Goal: Information Seeking & Learning: Learn about a topic

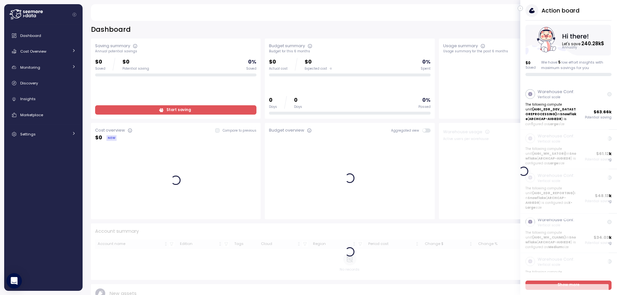
click at [12, 14] on icon at bounding box center [15, 13] width 12 height 9
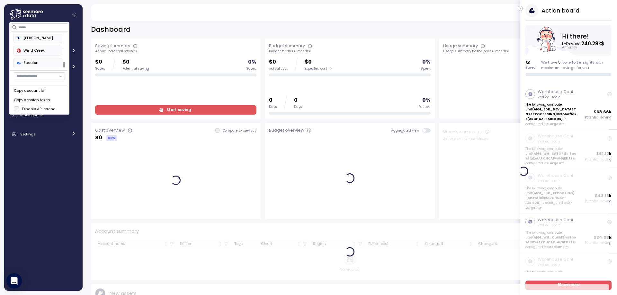
scroll to position [286, 0]
click at [520, 8] on icon "button" at bounding box center [520, 9] width 1 height 2
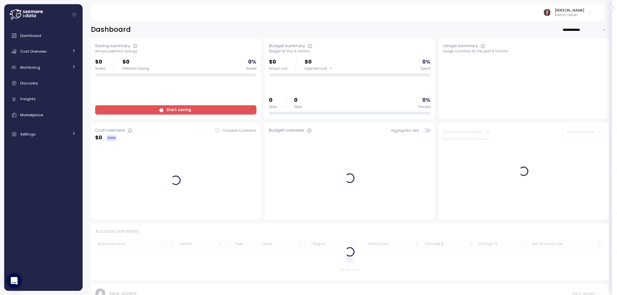
click at [33, 14] on icon at bounding box center [25, 14] width 33 height 10
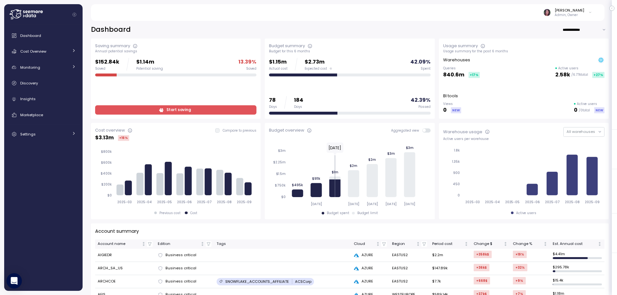
click at [21, 163] on div "Dashboard Cost Overview Compute Workloads Storage Cloud Services Clustering col…" at bounding box center [43, 158] width 73 height 258
click at [28, 14] on icon at bounding box center [25, 14] width 33 height 10
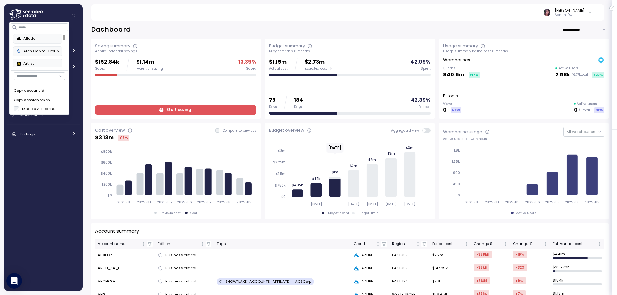
click at [154, 24] on div "**********" at bounding box center [350, 156] width 535 height 279
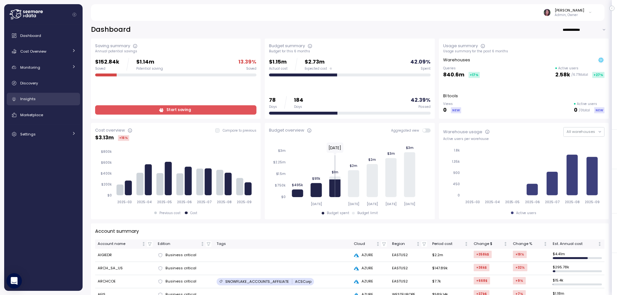
click at [33, 100] on span "Insights" at bounding box center [27, 98] width 15 height 5
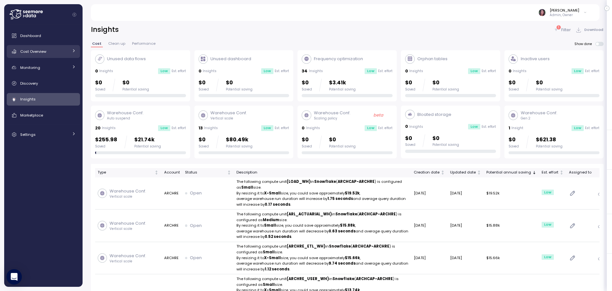
click at [43, 46] on link "Cost Overview" at bounding box center [43, 51] width 73 height 13
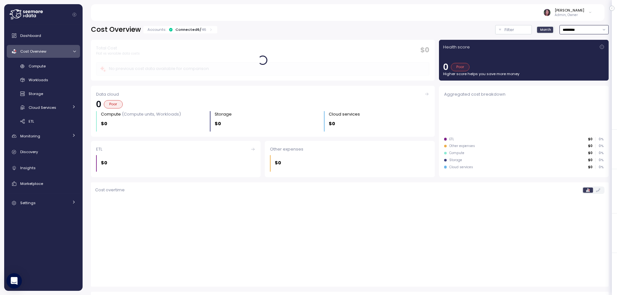
click at [579, 32] on input "*********" at bounding box center [584, 29] width 49 height 9
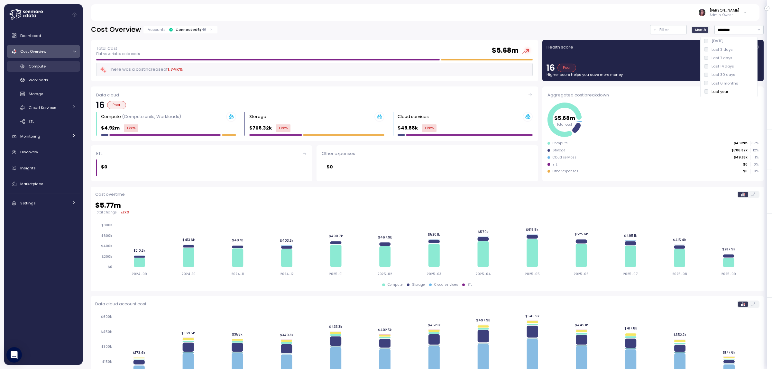
click at [26, 68] on link "Compute" at bounding box center [43, 66] width 73 height 11
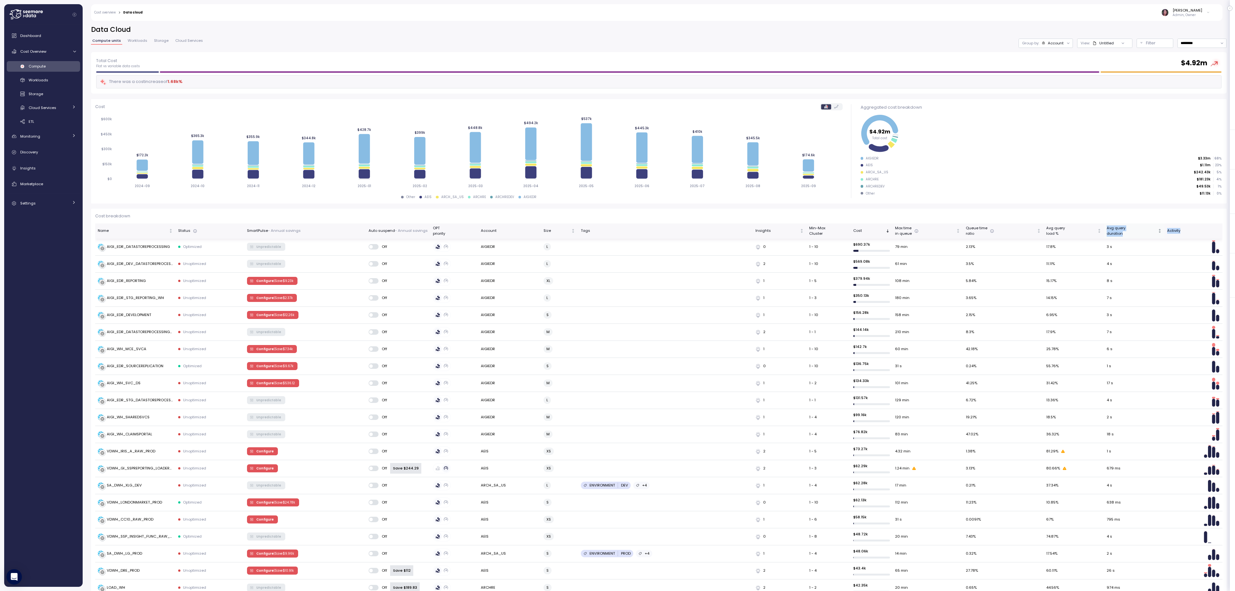
drag, startPoint x: 1202, startPoint y: 236, endPoint x: 1127, endPoint y: 225, distance: 76.0
click at [617, 226] on tr "Name Status SmartPulse - Annual savings Auto suspend - Annual savings OPT prior…" at bounding box center [658, 230] width 1127 height 15
click at [617, 6] on button "button" at bounding box center [1229, 8] width 5 height 5
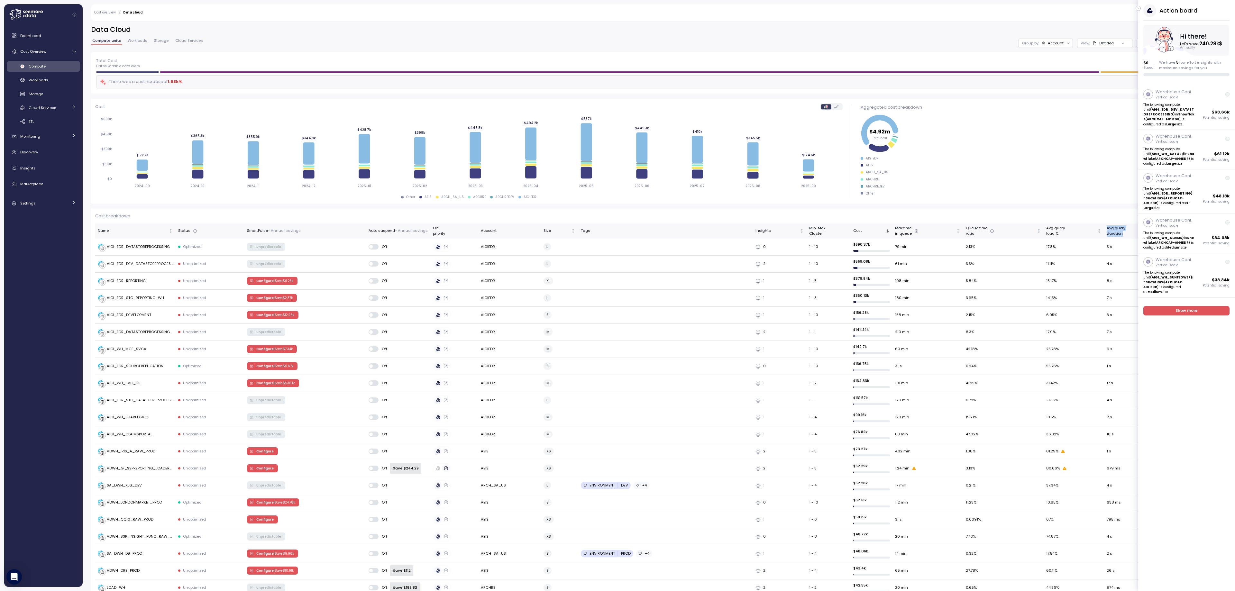
click at [617, 8] on icon "button" at bounding box center [1138, 9] width 3 height 8
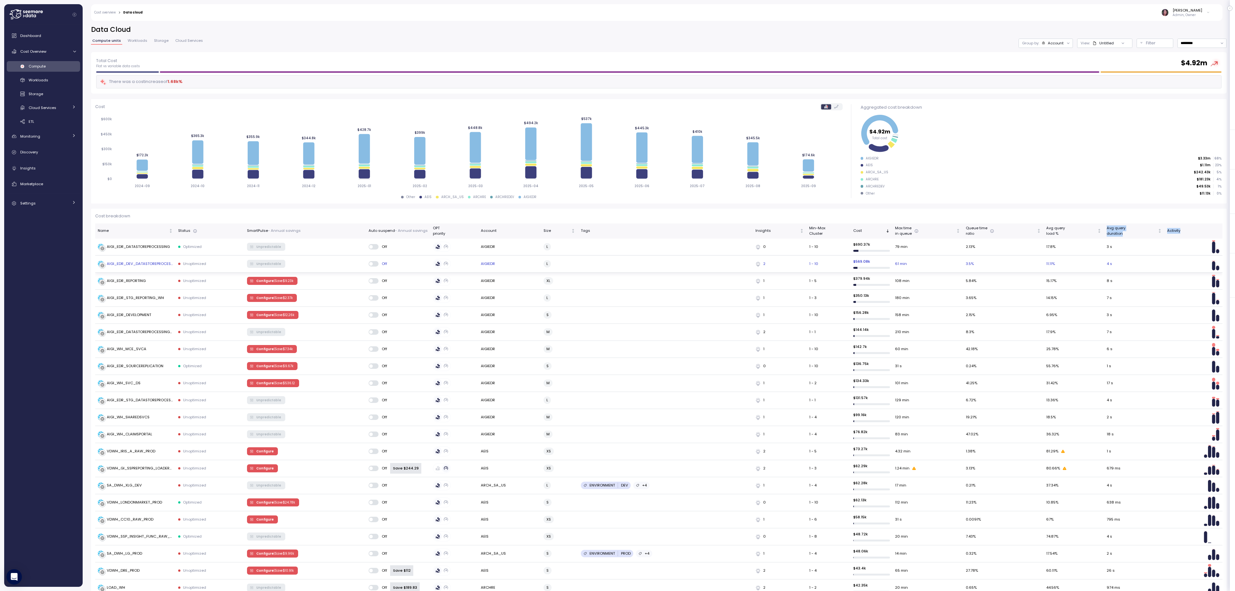
scroll to position [172, 0]
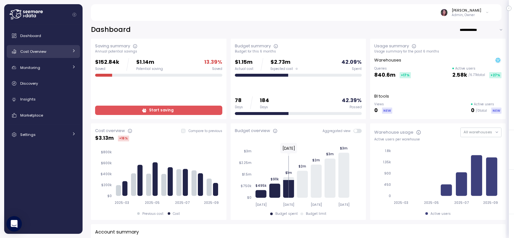
click at [54, 50] on div "Cost Overview" at bounding box center [44, 51] width 48 height 6
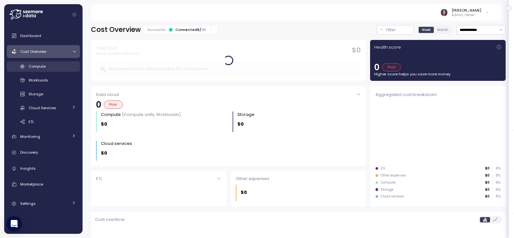
click at [46, 67] on div "Compute" at bounding box center [52, 66] width 47 height 6
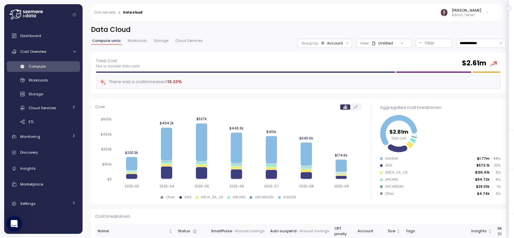
click at [346, 41] on icon at bounding box center [348, 43] width 4 height 4
click at [393, 40] on div at bounding box center [402, 43] width 18 height 9
click at [393, 45] on div at bounding box center [402, 43] width 18 height 9
click at [372, 45] on icon at bounding box center [374, 43] width 4 height 4
click at [379, 43] on div "Untitled" at bounding box center [386, 43] width 14 height 5
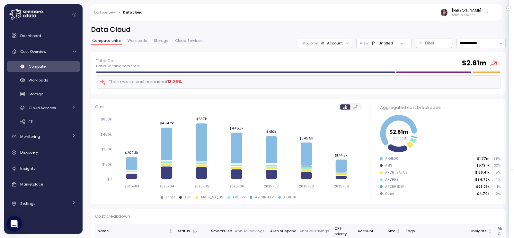
click at [425, 41] on p "Filter" at bounding box center [430, 43] width 10 height 6
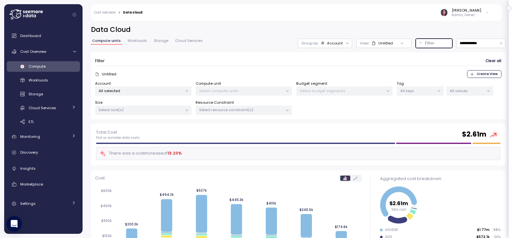
click at [156, 89] on p "All selected" at bounding box center [141, 90] width 84 height 5
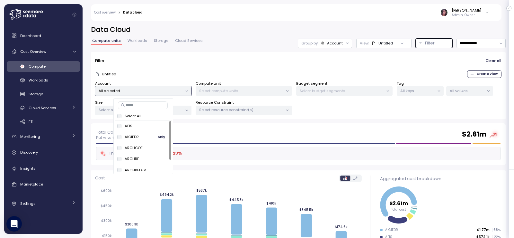
click at [161, 137] on span "only" at bounding box center [161, 136] width 7 height 7
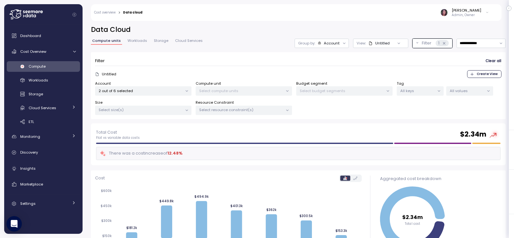
click at [292, 137] on div "Total Cost Flat vs variable data costs $ 2.34m" at bounding box center [298, 135] width 405 height 12
click at [134, 41] on span "Workloads" at bounding box center [138, 41] width 20 height 4
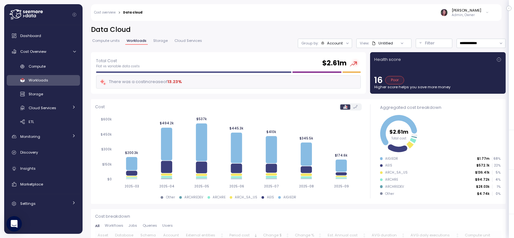
click at [105, 41] on span "Compute units" at bounding box center [106, 41] width 28 height 4
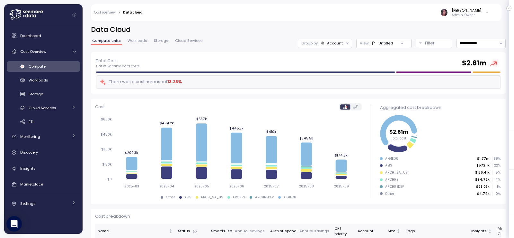
click at [108, 40] on span "Compute units" at bounding box center [106, 41] width 29 height 4
click at [425, 42] on p "Filter" at bounding box center [430, 43] width 10 height 6
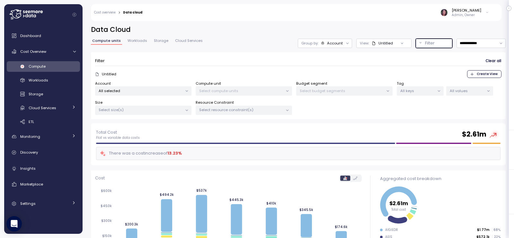
click at [147, 92] on p "All selected" at bounding box center [141, 90] width 84 height 5
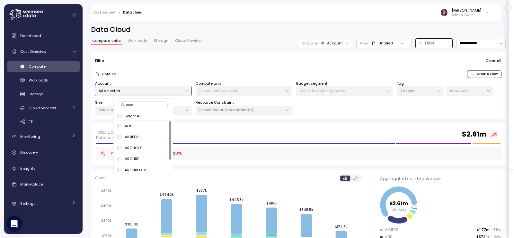
click at [44, 64] on span "Compute" at bounding box center [37, 66] width 17 height 5
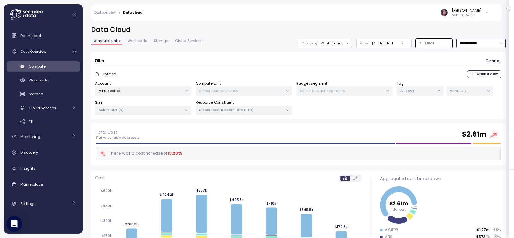
click at [474, 42] on input "**********" at bounding box center [481, 43] width 49 height 9
type input "*********"
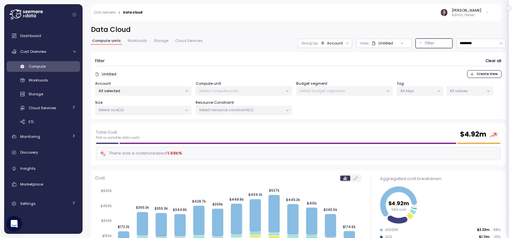
click at [482, 71] on span "Create View" at bounding box center [487, 73] width 21 height 7
click at [173, 86] on div "Account All selected" at bounding box center [143, 88] width 96 height 15
click at [478, 75] on span "Create View" at bounding box center [487, 73] width 21 height 7
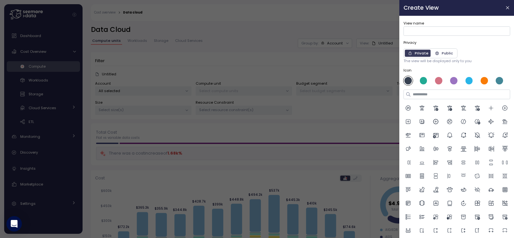
click at [121, 89] on div at bounding box center [257, 119] width 514 height 238
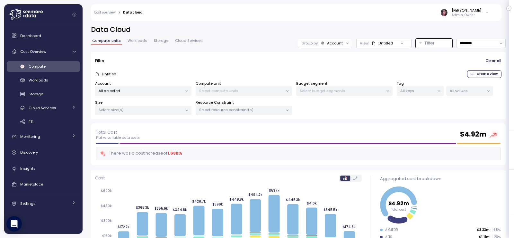
click at [189, 92] on icon at bounding box center [187, 91] width 4 height 4
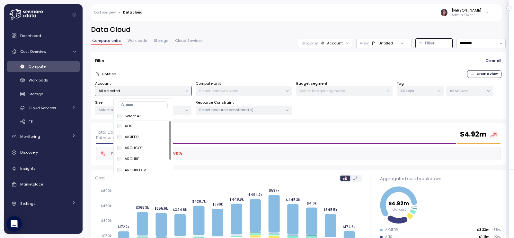
click at [180, 90] on p "All selected" at bounding box center [141, 90] width 84 height 5
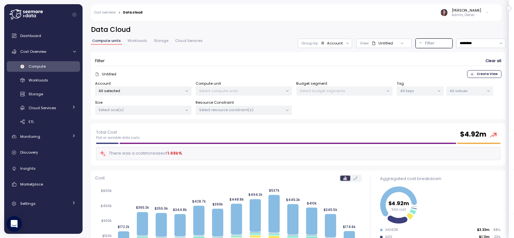
click at [166, 88] on p "All selected" at bounding box center [141, 90] width 84 height 5
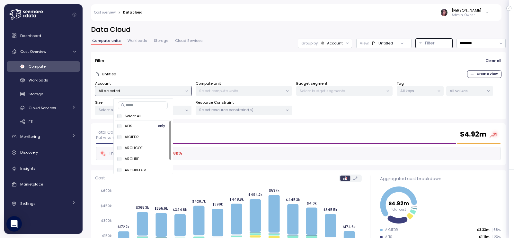
click at [159, 125] on span "only" at bounding box center [161, 125] width 7 height 7
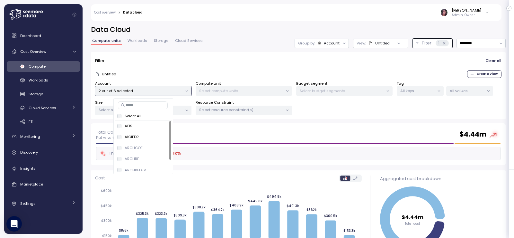
click at [481, 75] on span "Create View" at bounding box center [487, 73] width 21 height 7
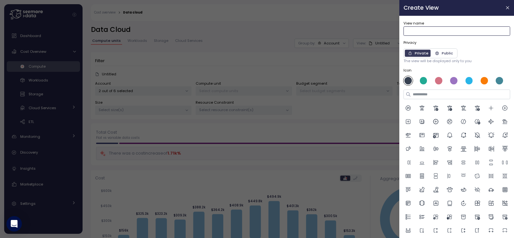
click at [409, 29] on input "View name" at bounding box center [457, 30] width 107 height 9
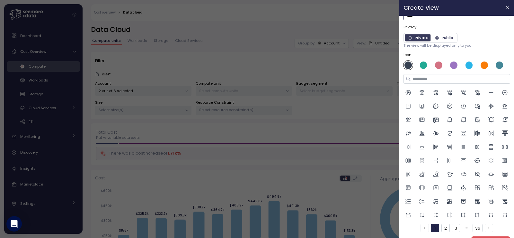
scroll to position [50, 0]
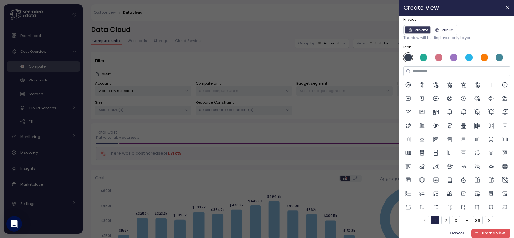
type input "****"
click at [485, 233] on span "Create View" at bounding box center [493, 233] width 23 height 9
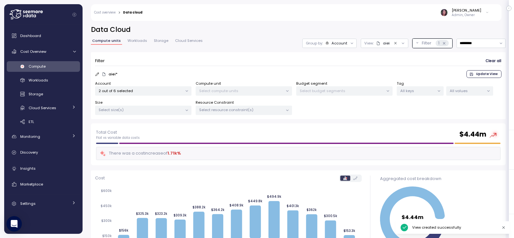
click at [135, 41] on span "Workloads" at bounding box center [138, 41] width 20 height 4
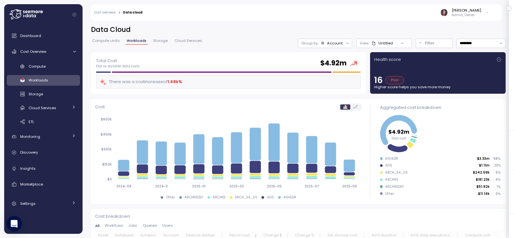
click at [104, 41] on span "Compute units" at bounding box center [106, 41] width 28 height 4
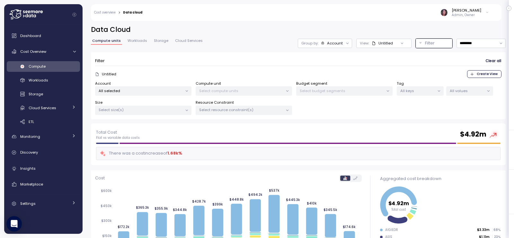
click at [105, 71] on div "Untitled Create View" at bounding box center [298, 74] width 407 height 8
click at [480, 72] on span "Create View" at bounding box center [487, 73] width 21 height 7
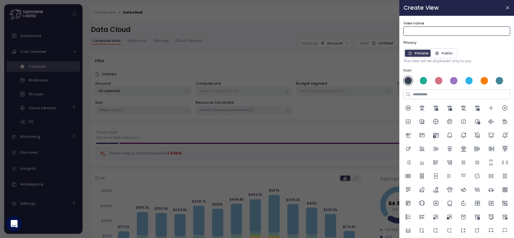
click at [423, 27] on input "View name" at bounding box center [457, 30] width 107 height 9
click at [505, 6] on icon "button" at bounding box center [507, 7] width 5 height 5
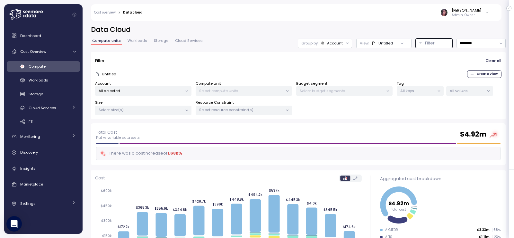
click at [136, 90] on p "All selected" at bounding box center [141, 90] width 84 height 5
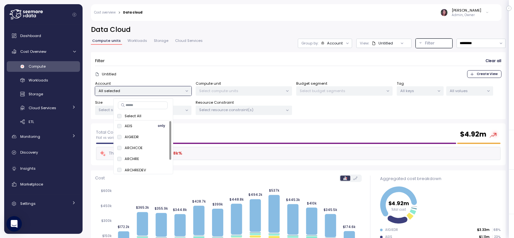
click at [159, 125] on span "only" at bounding box center [161, 125] width 7 height 7
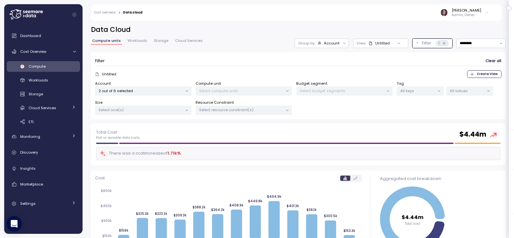
click at [487, 74] on span "Create View" at bounding box center [487, 73] width 21 height 7
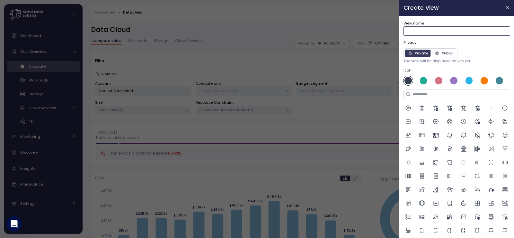
click at [429, 29] on input "View name" at bounding box center [457, 30] width 107 height 9
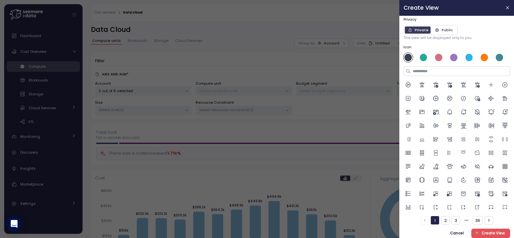
scroll to position [50, 0]
type input "**********"
click at [423, 54] on div at bounding box center [423, 57] width 7 height 7
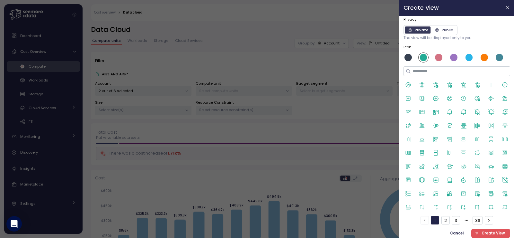
click at [465, 172] on div at bounding box center [457, 146] width 107 height 132
click at [452, 177] on icon at bounding box center [450, 179] width 4 height 5
click at [485, 231] on span "Create View" at bounding box center [493, 233] width 23 height 9
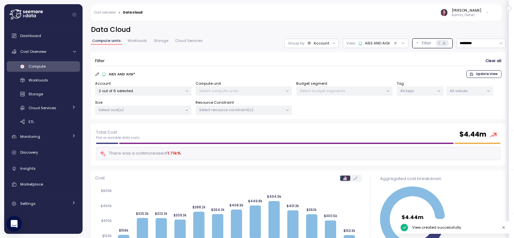
click at [137, 42] on span "Workloads" at bounding box center [138, 41] width 20 height 4
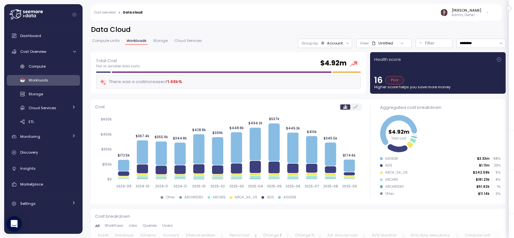
click at [107, 38] on div "Data Cloud Compute units Workloads Storage Cloud Services Group by: Account Vie…" at bounding box center [298, 38] width 415 height 27
click at [104, 42] on span "Compute units" at bounding box center [106, 41] width 28 height 4
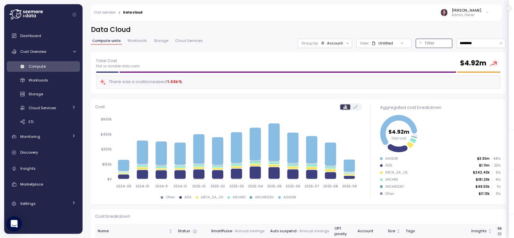
click at [425, 43] on p "Filter" at bounding box center [430, 43] width 10 height 6
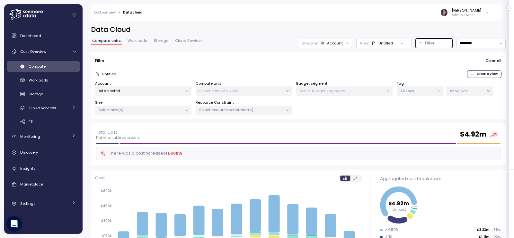
click at [425, 42] on p "Filter" at bounding box center [430, 43] width 10 height 6
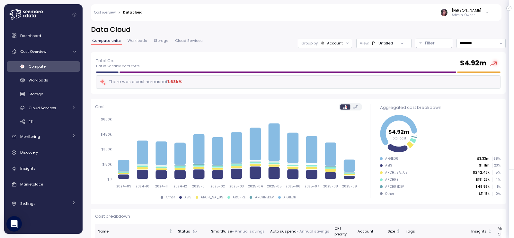
click at [425, 42] on p "Filter" at bounding box center [430, 43] width 10 height 6
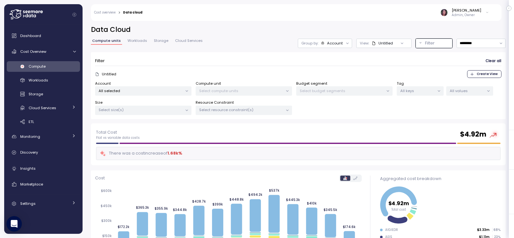
click at [110, 75] on p "Untitled" at bounding box center [109, 73] width 14 height 5
click at [379, 43] on div "Untitled" at bounding box center [386, 43] width 14 height 5
click at [263, 66] on div at bounding box center [298, 66] width 407 height 0
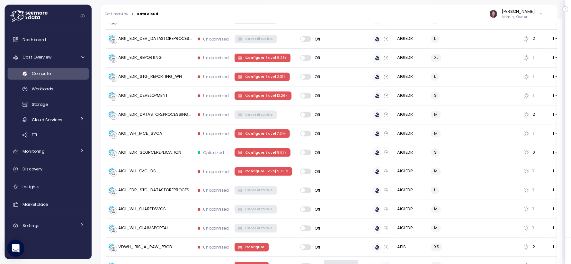
scroll to position [322, 0]
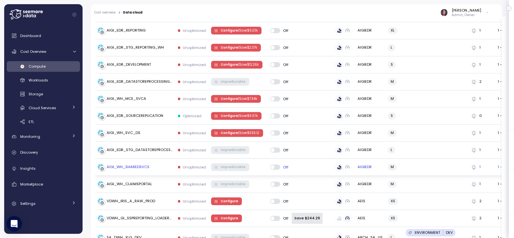
drag, startPoint x: 475, startPoint y: 165, endPoint x: 402, endPoint y: 168, distance: 73.0
click at [402, 168] on tr "AIGI_WH_SHAREDSVCS Unoptimized Unpredictable Off AIGIEDR M 1 1 - 4 $ 99.16k 120…" at bounding box center [421, 167] width 653 height 17
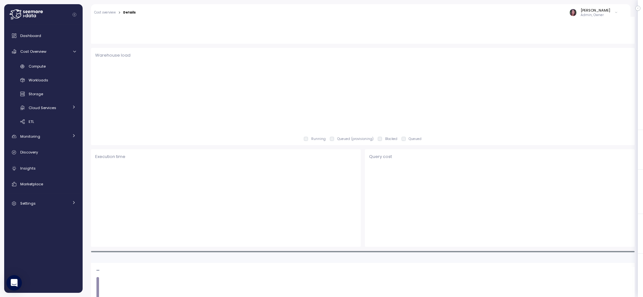
scroll to position [386, 0]
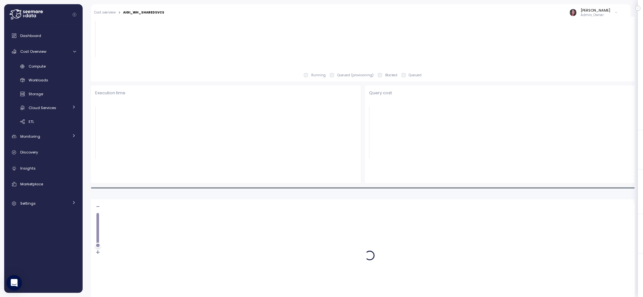
drag, startPoint x: 486, startPoint y: 7, endPoint x: 413, endPoint y: 23, distance: 75.0
click at [413, 23] on icon at bounding box center [360, 34] width 530 height 71
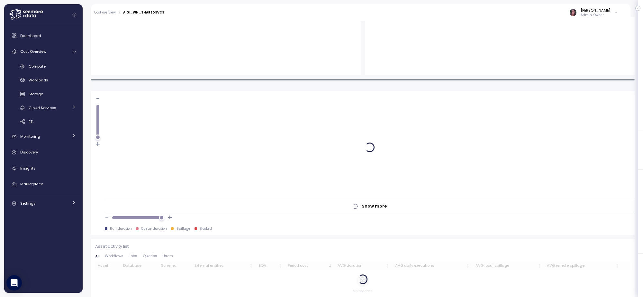
scroll to position [502, 0]
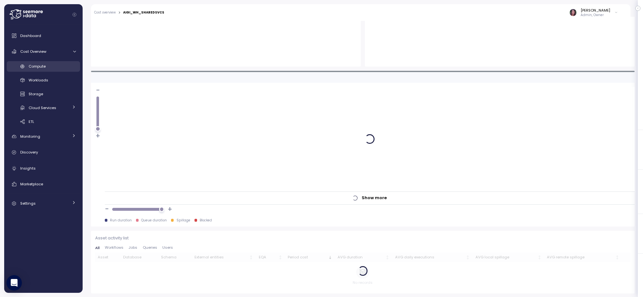
click at [49, 65] on div "Compute" at bounding box center [52, 66] width 47 height 6
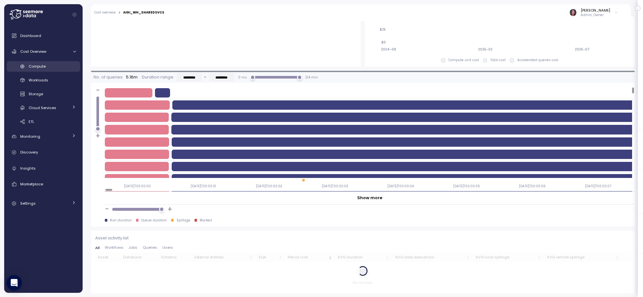
click at [44, 64] on span "Compute" at bounding box center [37, 66] width 17 height 5
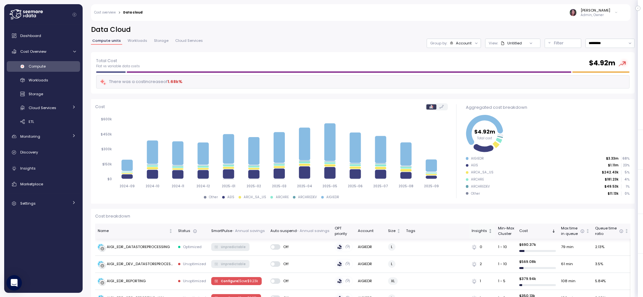
drag, startPoint x: 496, startPoint y: 143, endPoint x: 488, endPoint y: 224, distance: 81.4
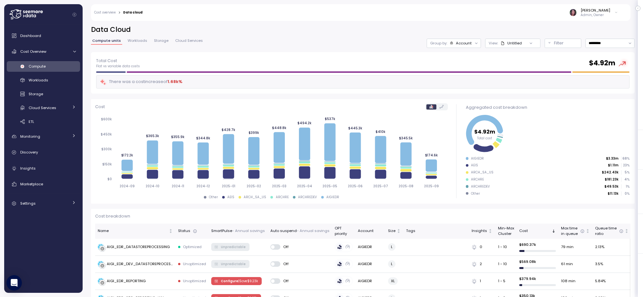
drag, startPoint x: 584, startPoint y: 212, endPoint x: 388, endPoint y: 215, distance: 195.5
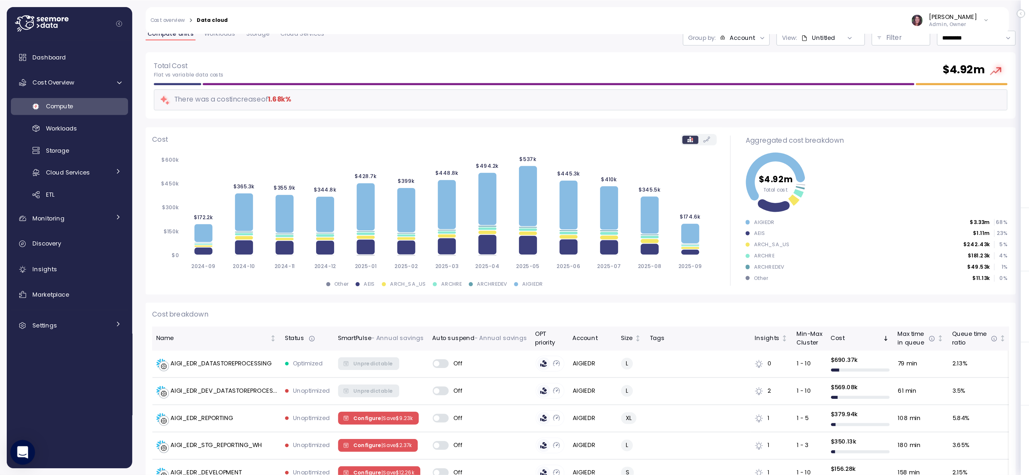
scroll to position [80, 0]
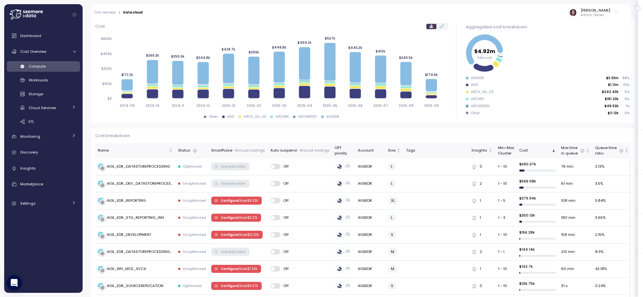
drag, startPoint x: 603, startPoint y: 8, endPoint x: 562, endPoint y: 5, distance: 41.9
click at [514, 5] on div "Elvire Lukov Admin, Owner" at bounding box center [385, 12] width 476 height 17
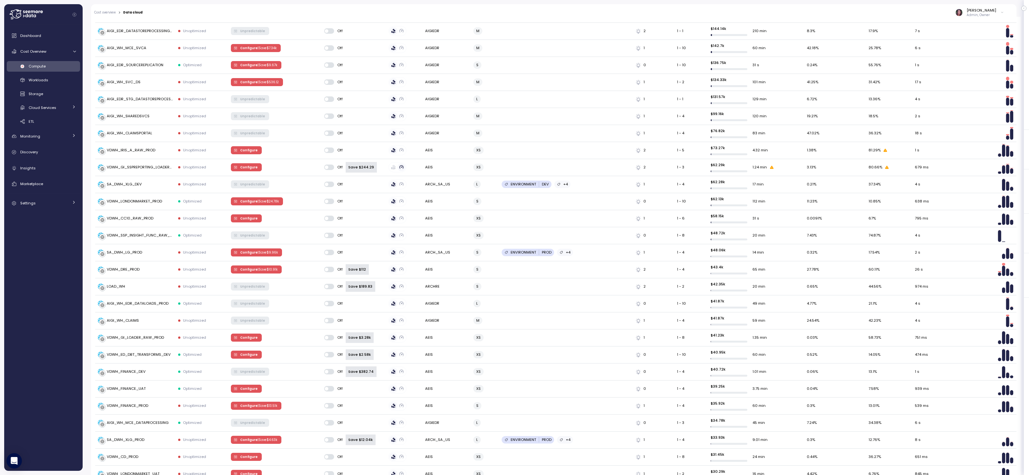
scroll to position [652, 0]
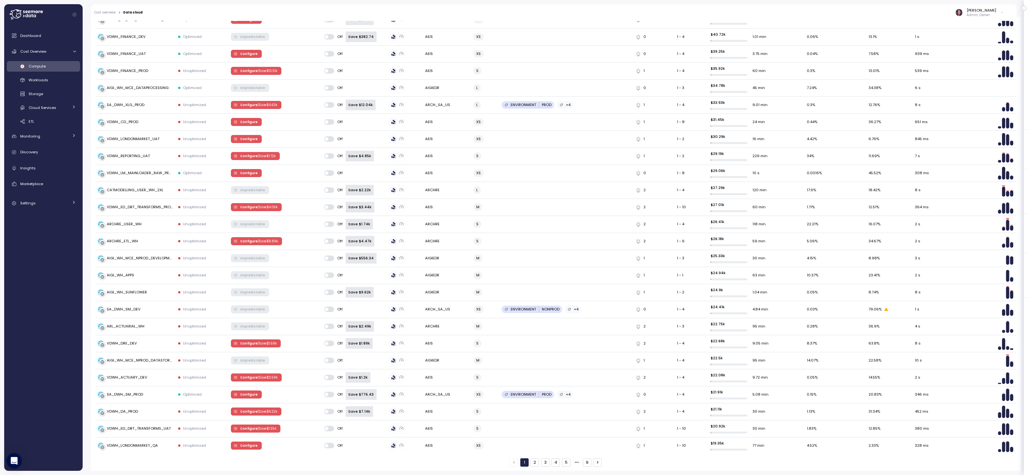
drag, startPoint x: 795, startPoint y: 464, endPoint x: 737, endPoint y: 464, distance: 57.9
click at [514, 237] on div "1 2 3 4 5 9" at bounding box center [555, 462] width 921 height 8
drag, startPoint x: 730, startPoint y: 450, endPoint x: 444, endPoint y: 405, distance: 289.0
click at [470, 237] on tbody "AIGI_EDR_DATASTOREPROCESSING Optimized Unpredictable Off AIGIEDR L 0 1 - 10 $ 6…" at bounding box center [555, 29] width 921 height 852
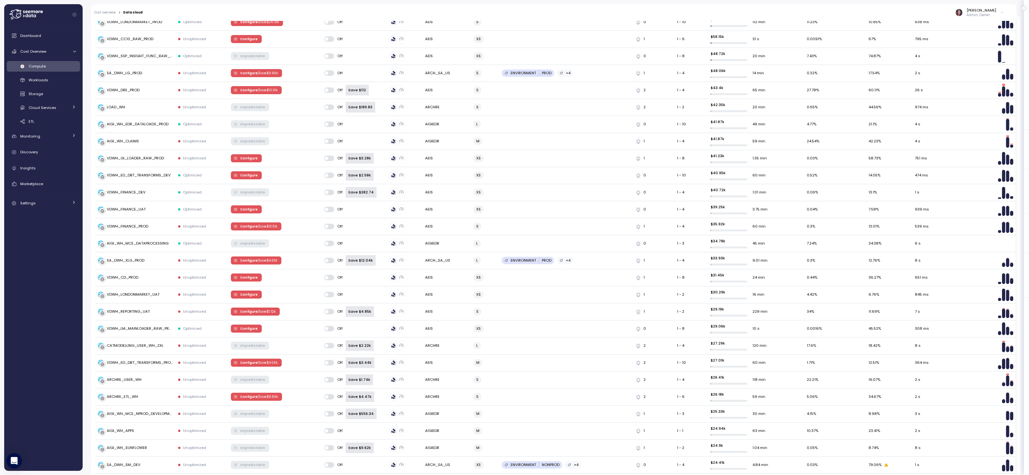
drag, startPoint x: 482, startPoint y: 0, endPoint x: 281, endPoint y: 19, distance: 201.9
click at [243, 6] on div "Elvire Lukov Admin, Owner" at bounding box center [577, 12] width 861 height 17
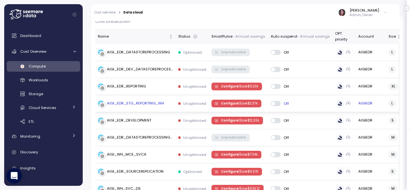
scroll to position [206, 0]
